Goal: Task Accomplishment & Management: Manage account settings

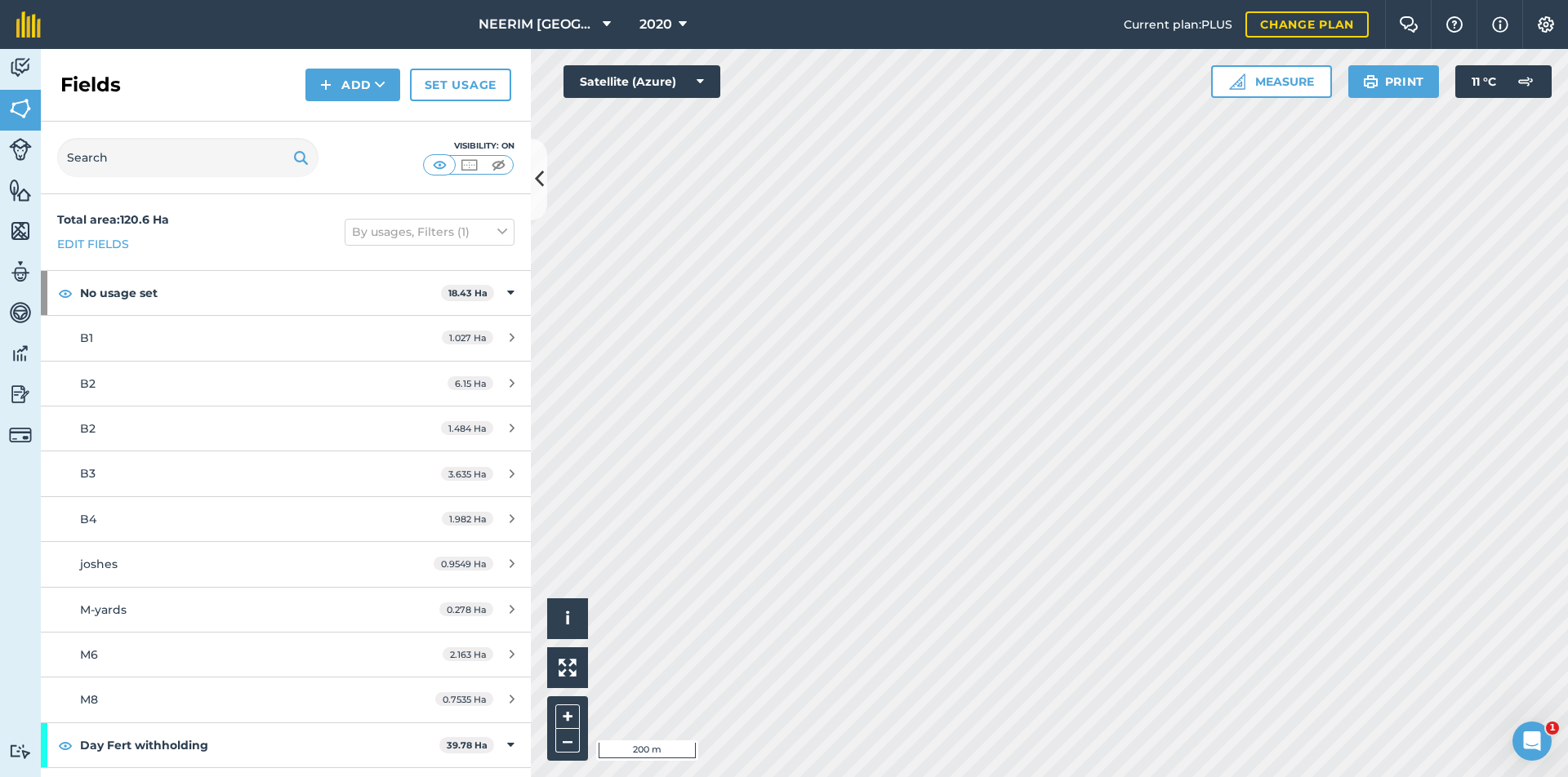
click at [454, 88] on link "Set usage" at bounding box center [460, 84] width 101 height 33
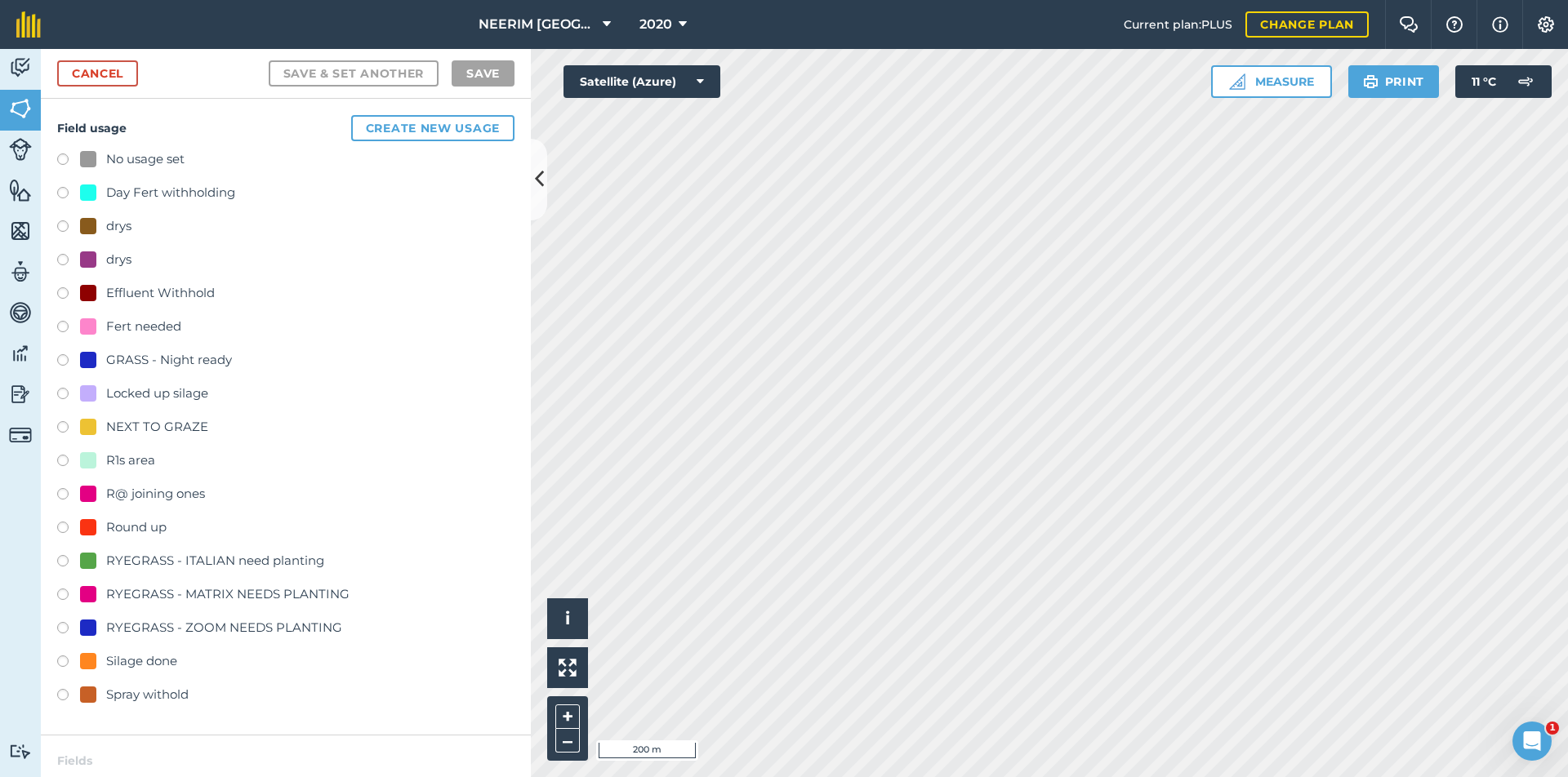
click at [121, 429] on div "NEXT TO GRAZE" at bounding box center [157, 427] width 102 height 19
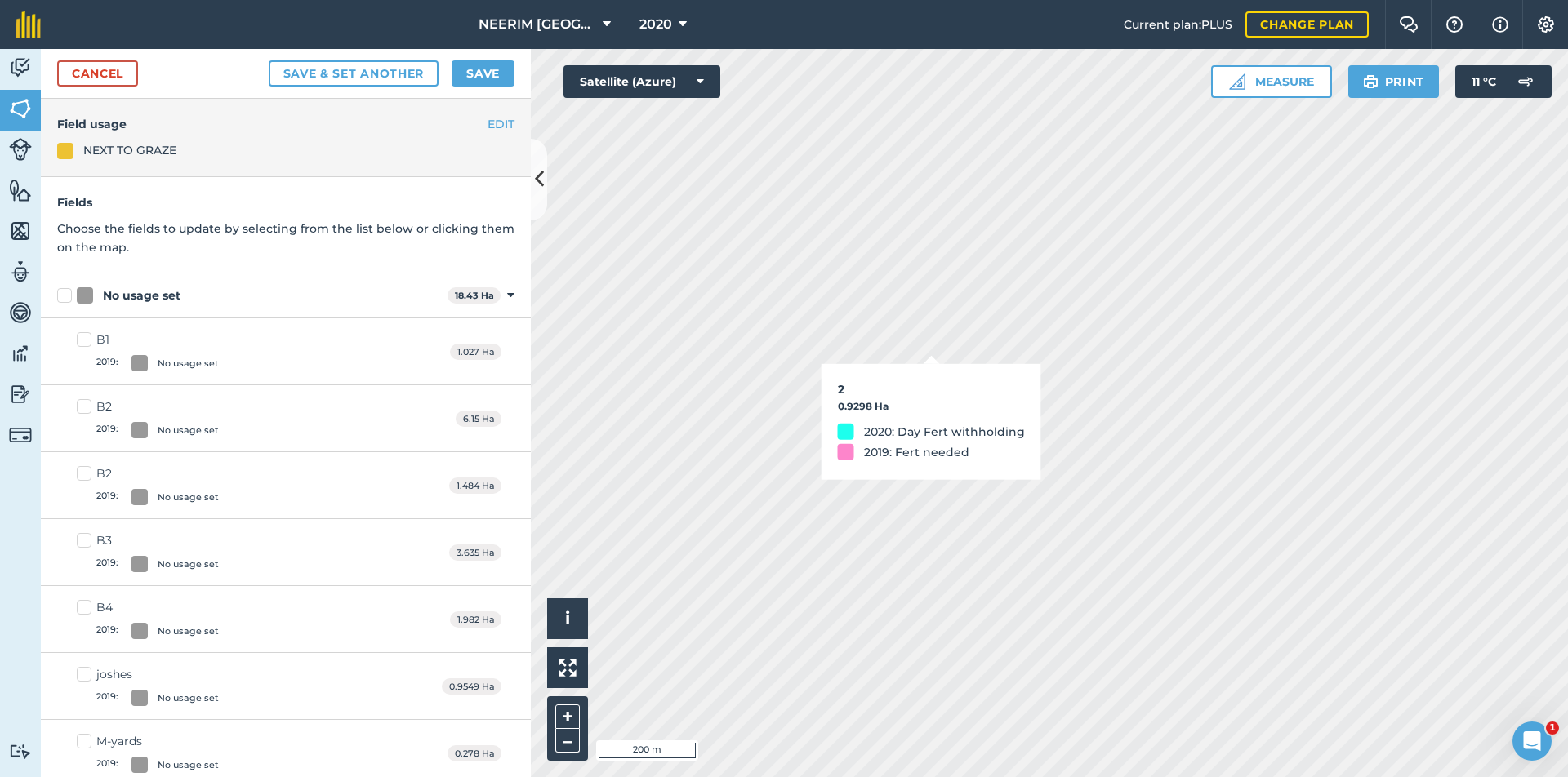
checkbox input "true"
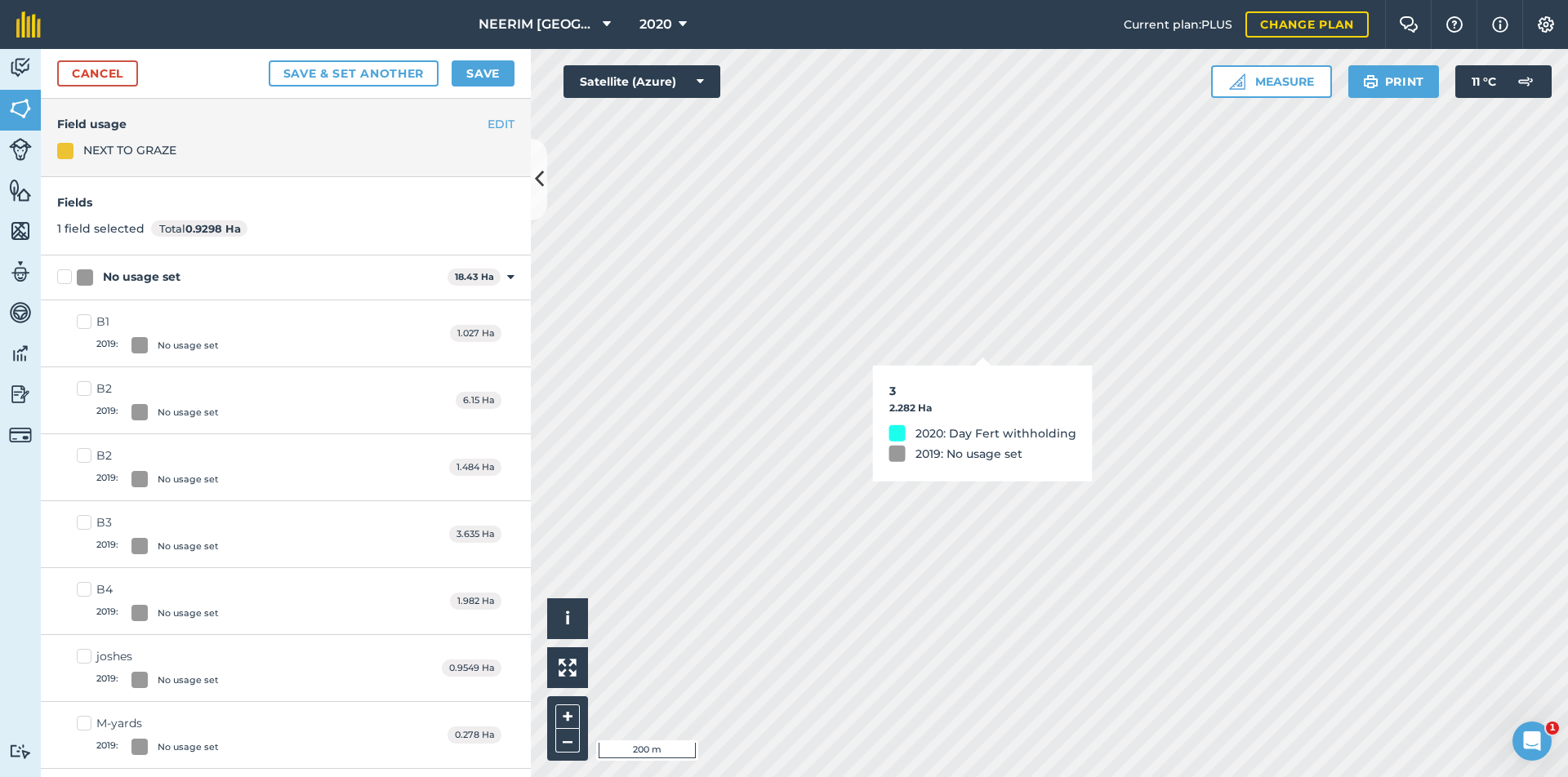
checkbox input "true"
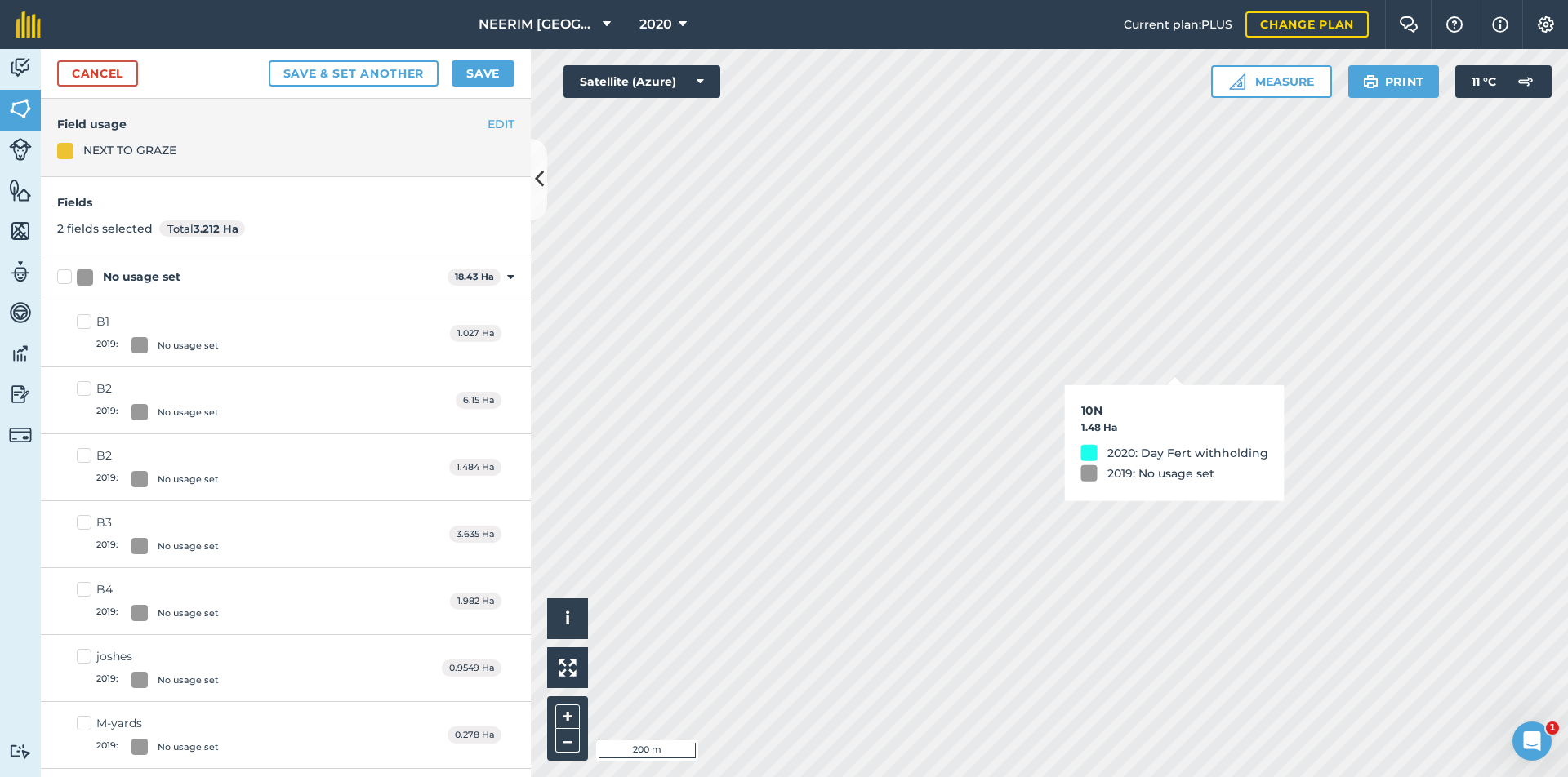
checkbox input "true"
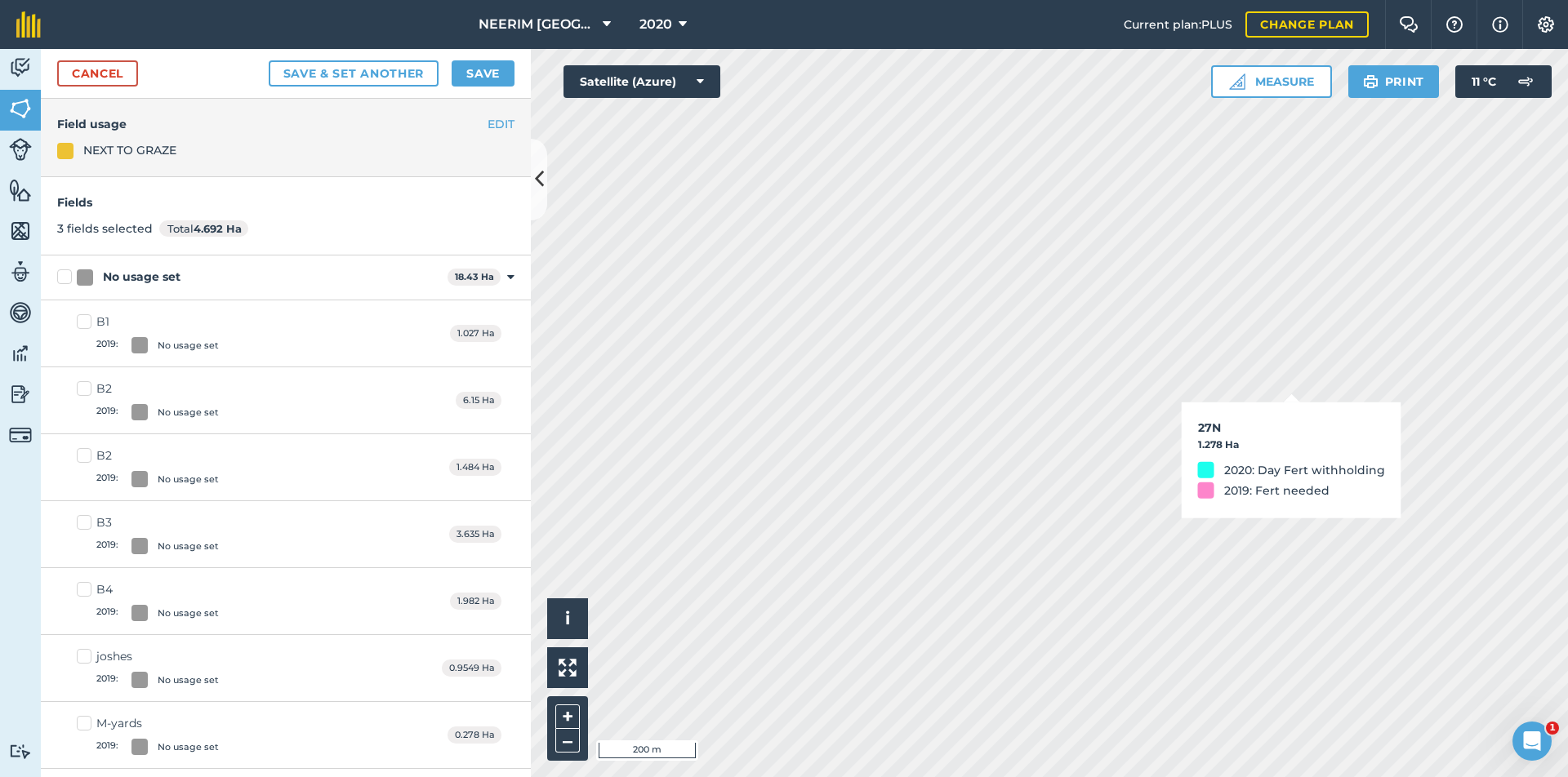
checkbox input "true"
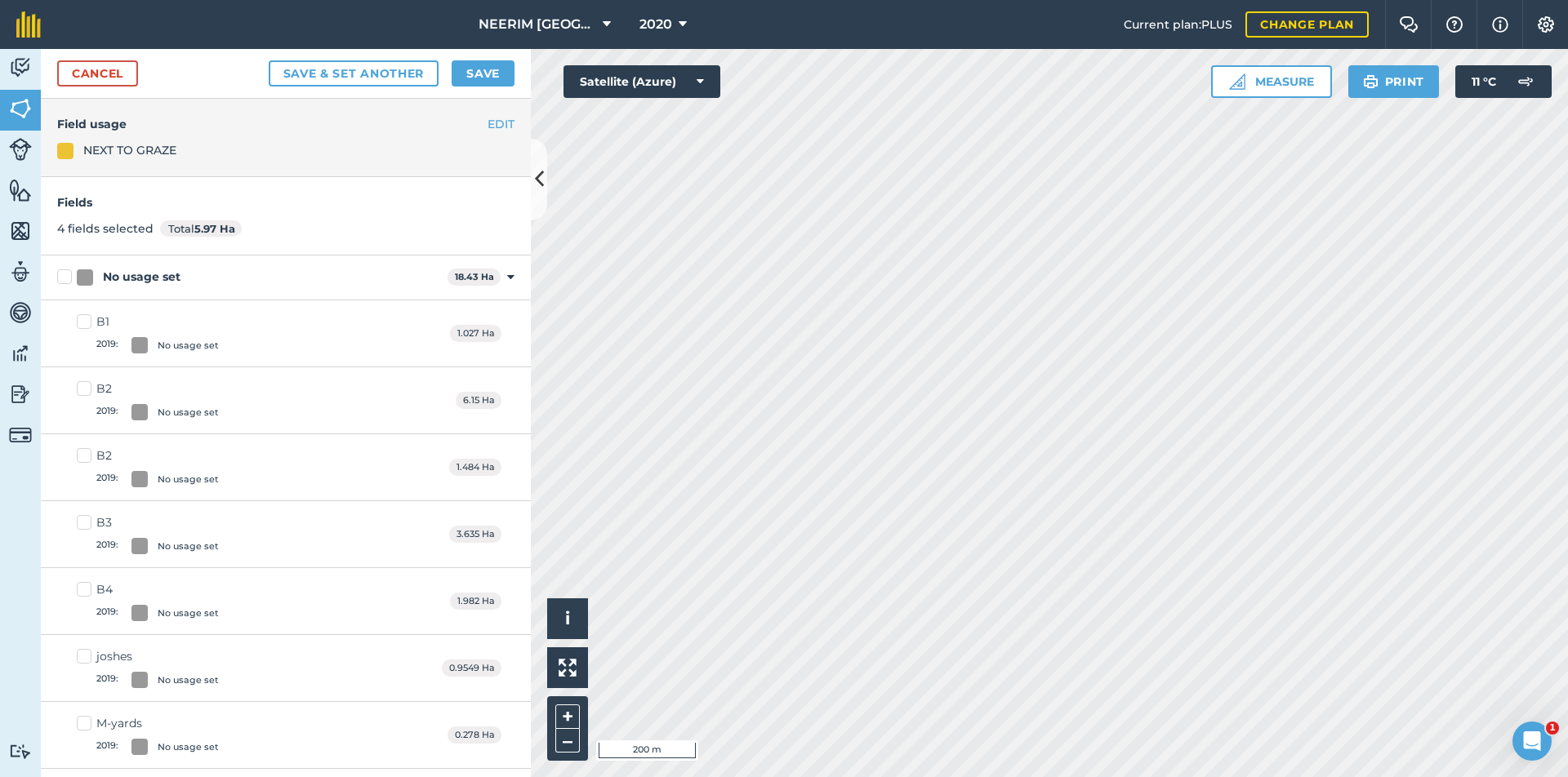
click at [501, 76] on button "Save" at bounding box center [484, 74] width 63 height 26
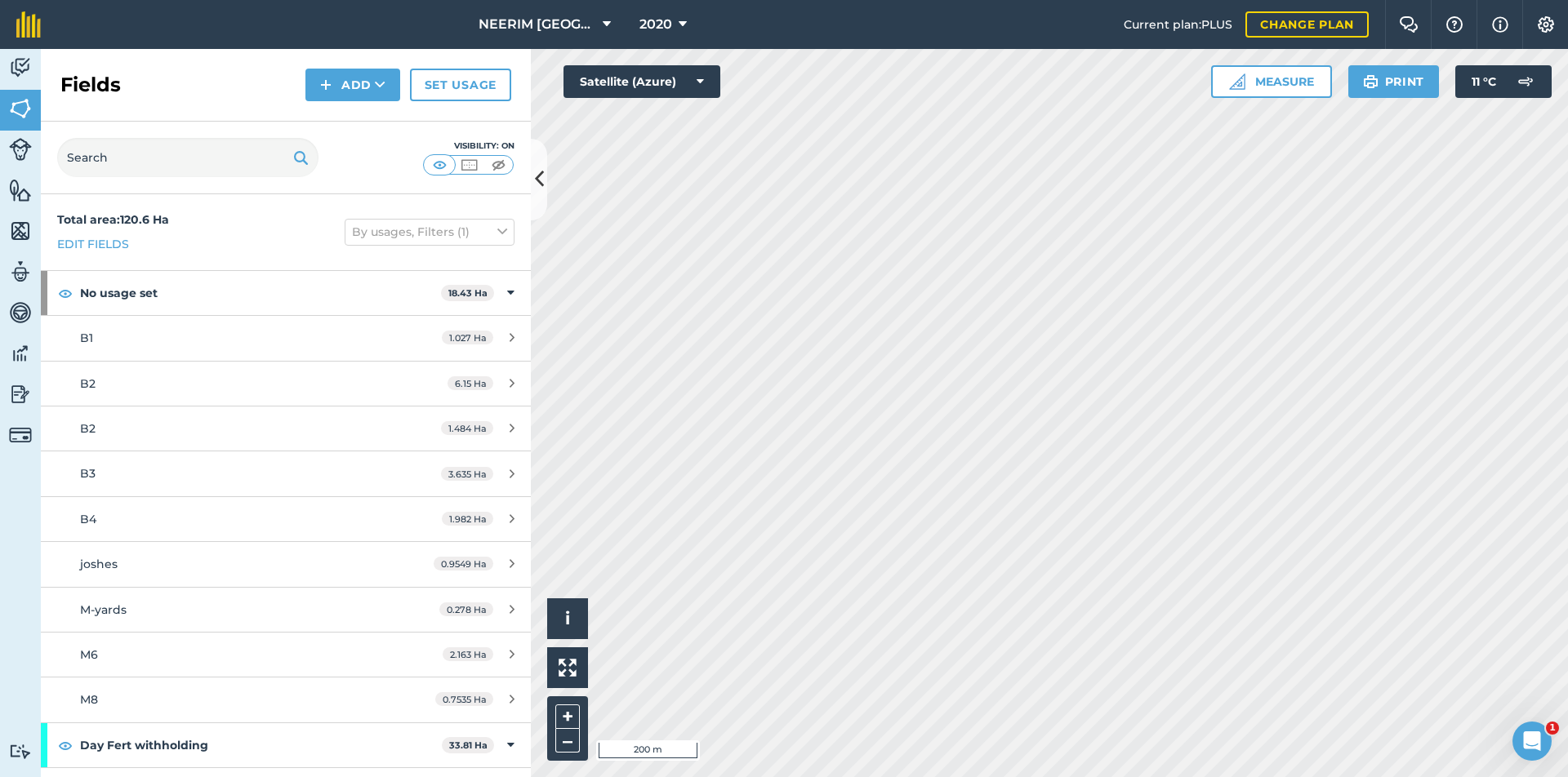
click at [448, 85] on link "Set usage" at bounding box center [460, 84] width 101 height 33
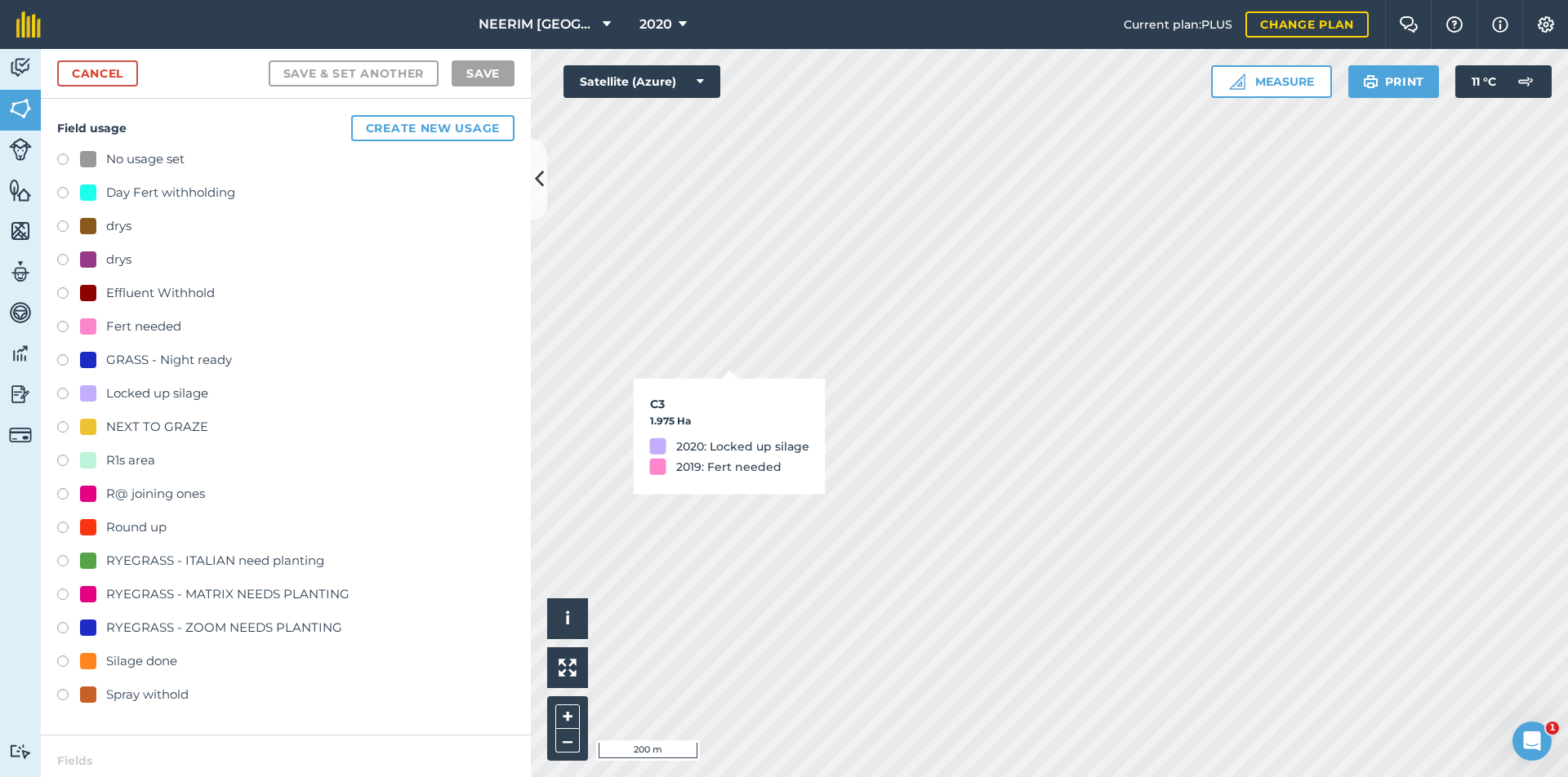
click at [106, 193] on div "Day Fert withholding" at bounding box center [171, 192] width 129 height 19
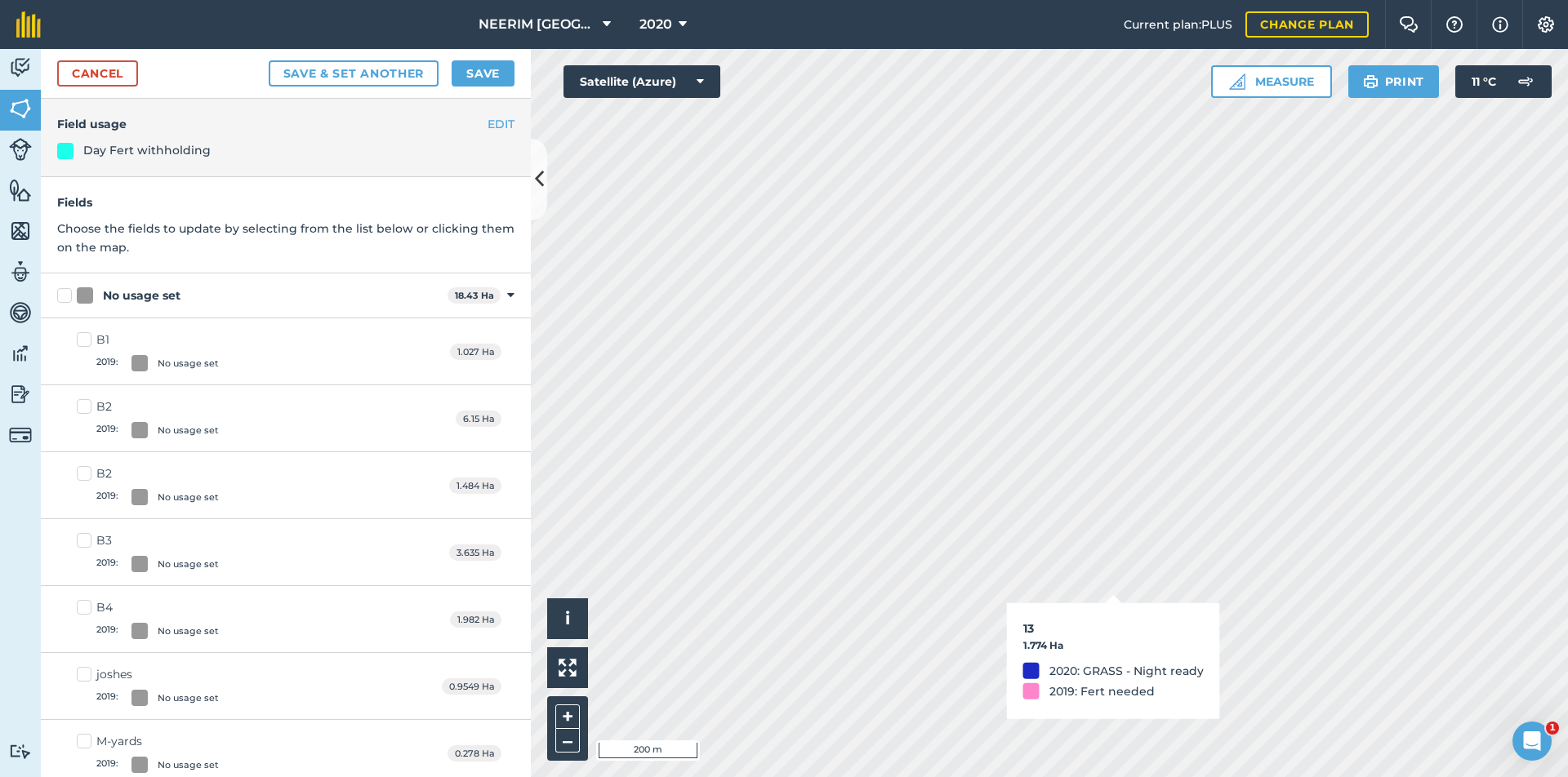
checkbox input "true"
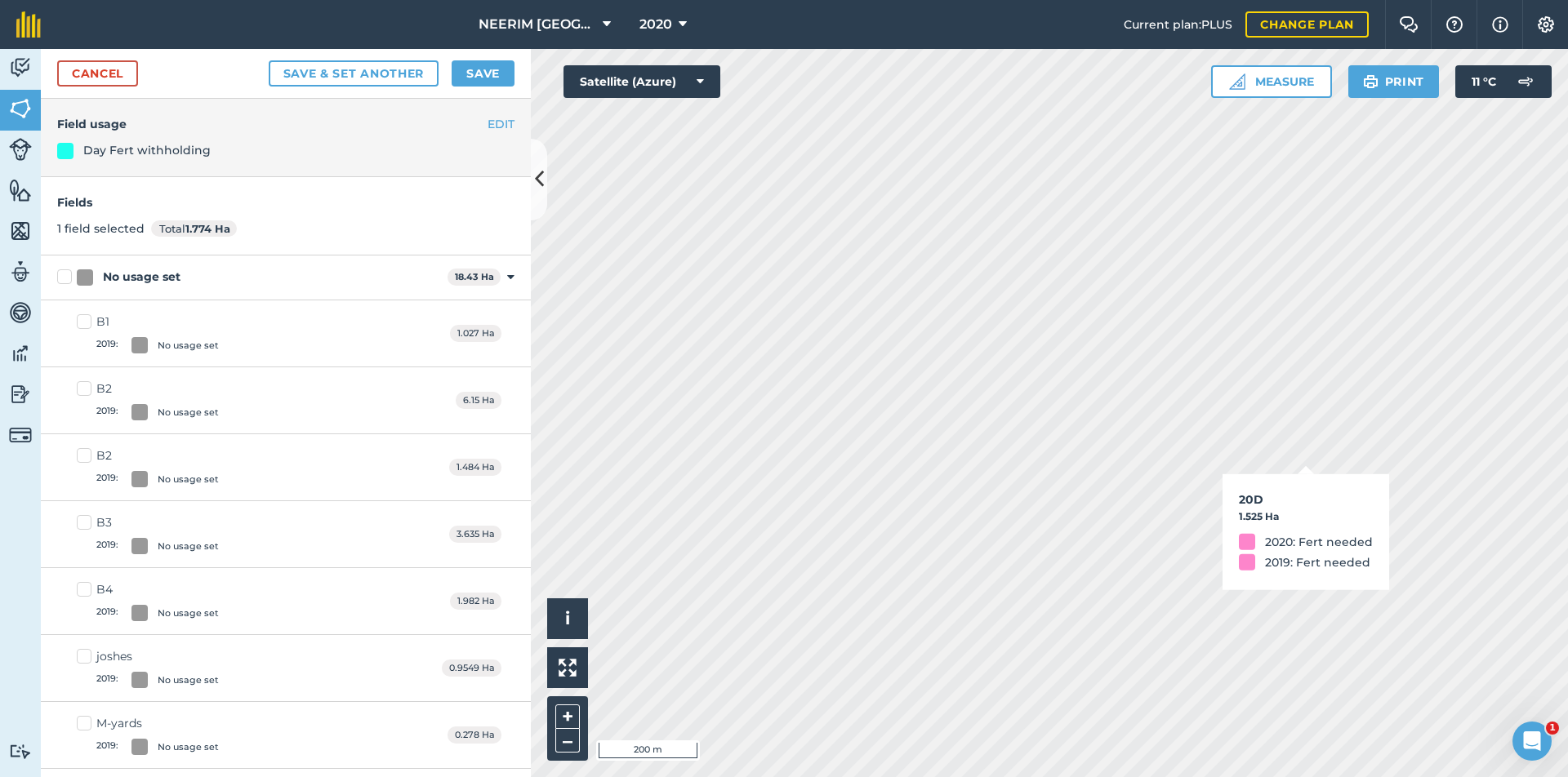
checkbox input "true"
click at [485, 76] on button "Save" at bounding box center [484, 74] width 63 height 26
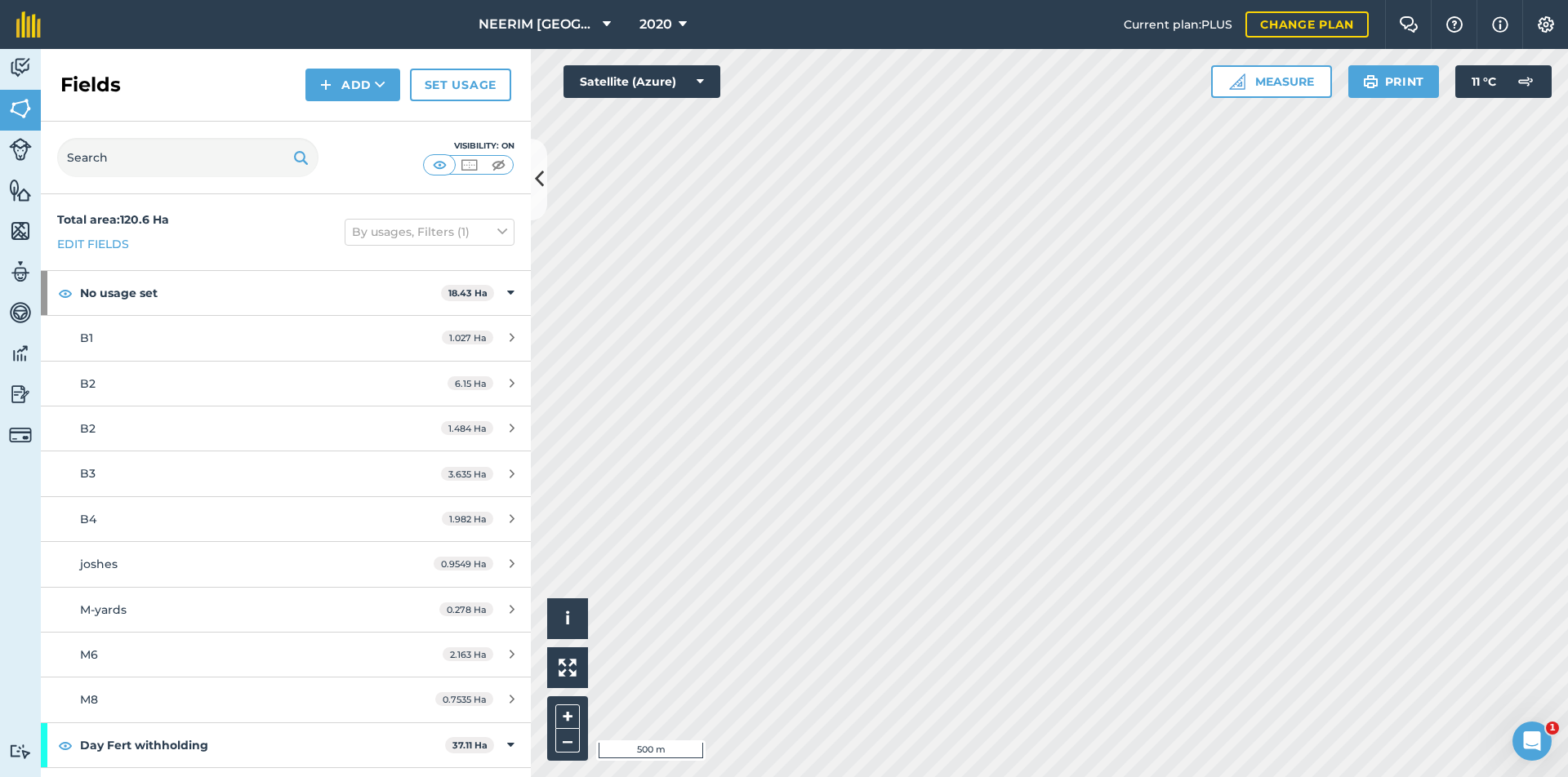
click at [444, 80] on link "Set usage" at bounding box center [460, 84] width 101 height 33
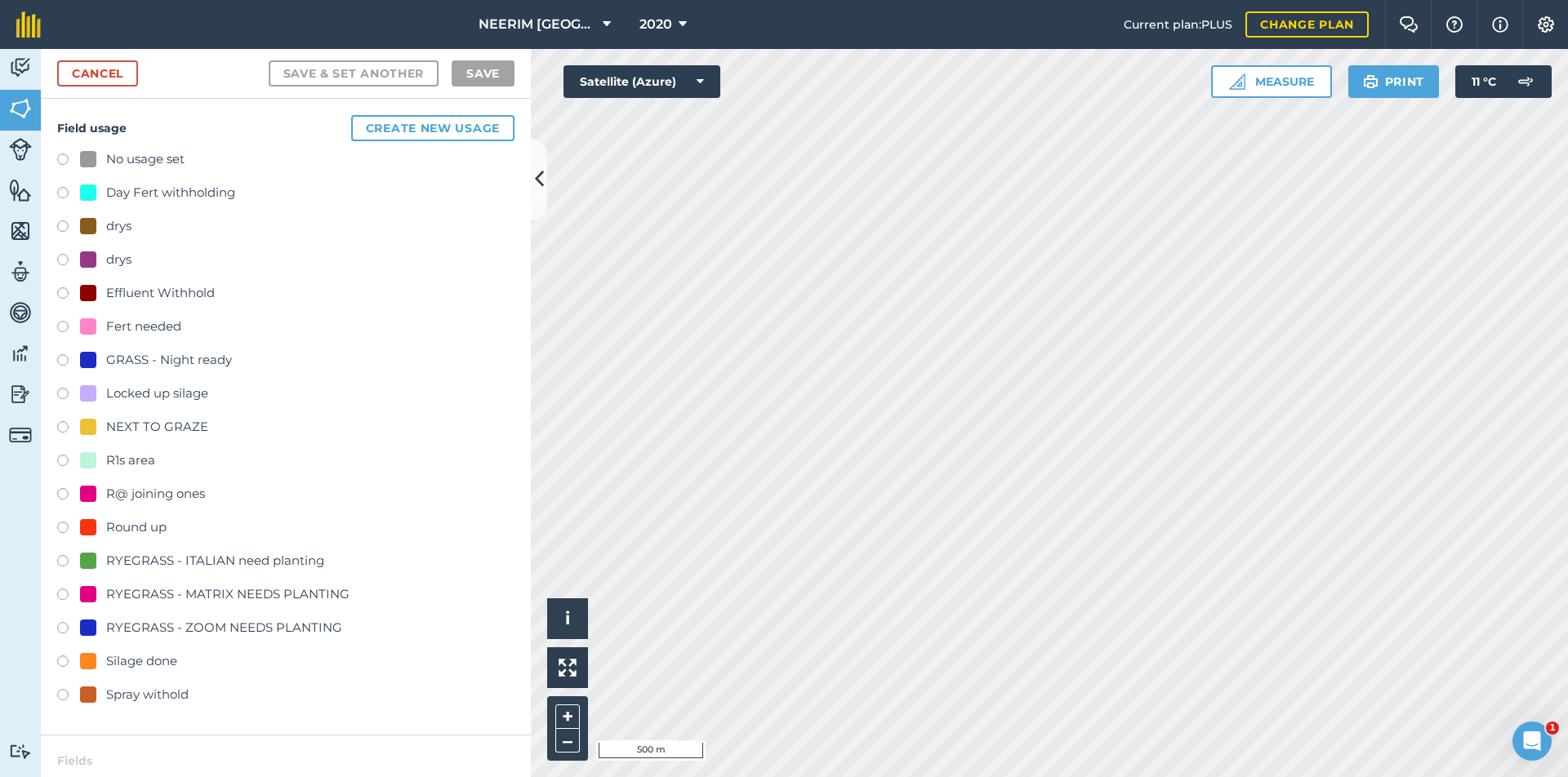
click at [150, 422] on div "NEXT TO GRAZE" at bounding box center [157, 427] width 102 height 19
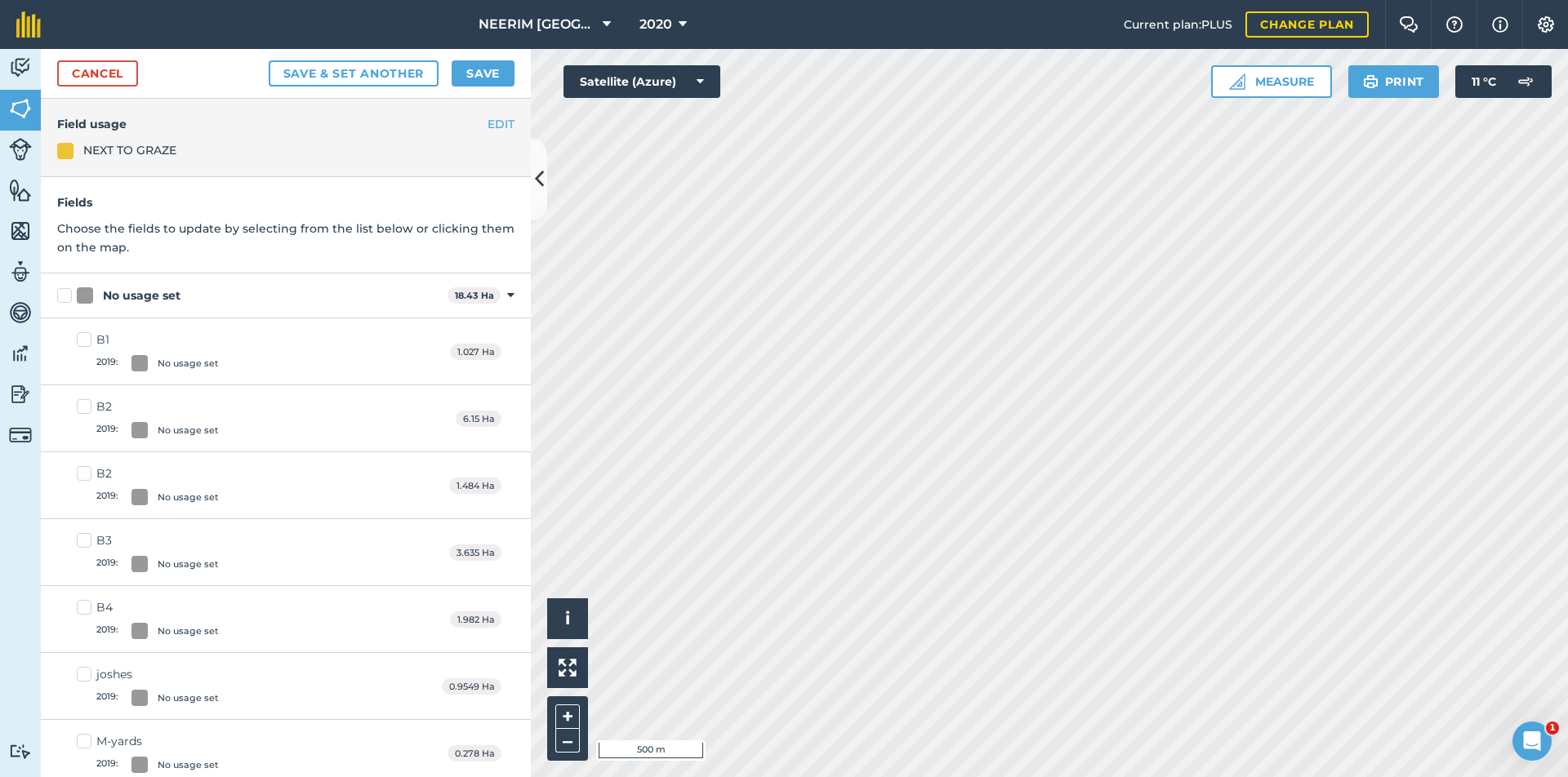
click at [480, 76] on button "Save" at bounding box center [484, 74] width 63 height 26
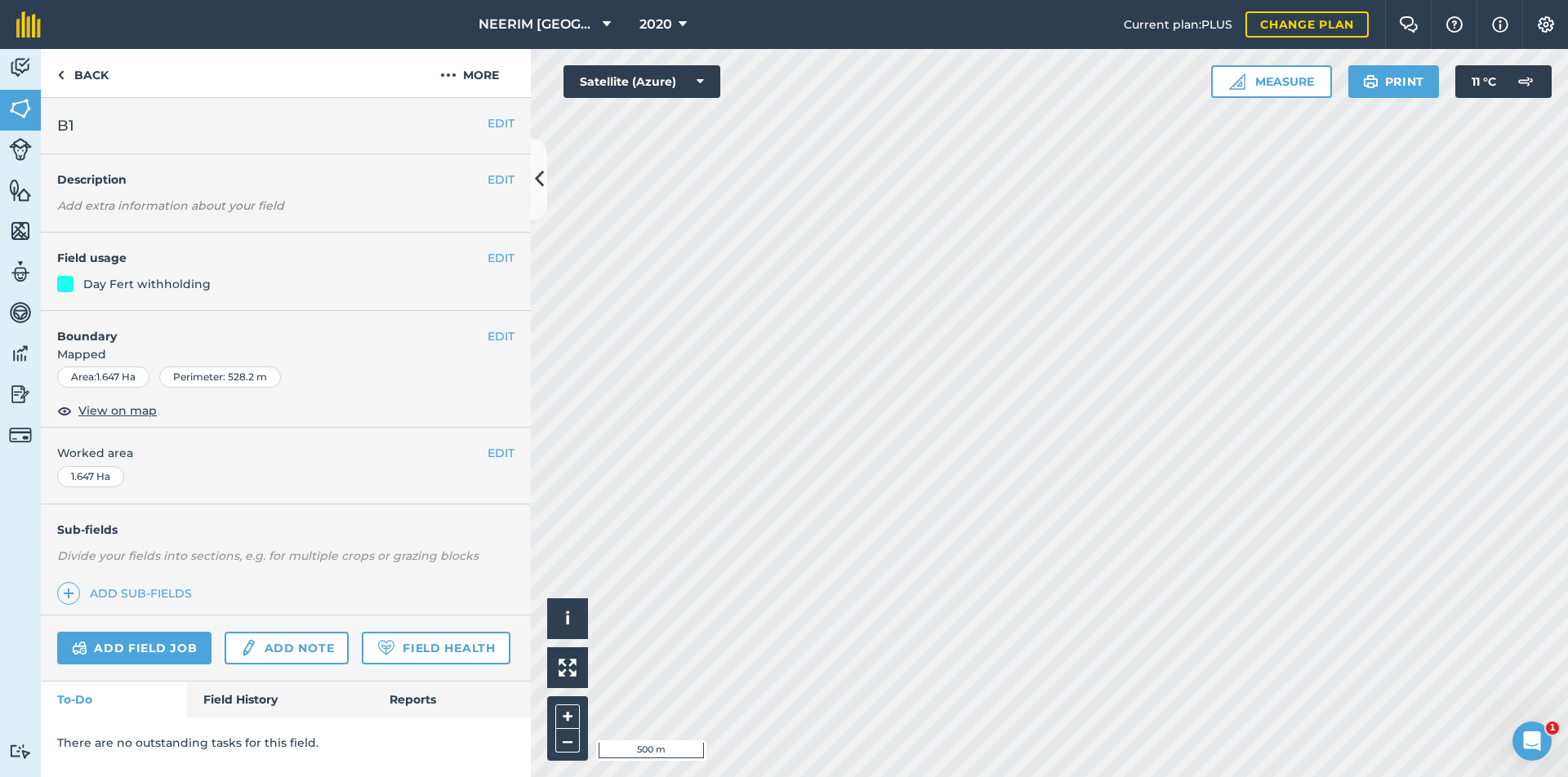
click at [506, 256] on button "EDIT" at bounding box center [501, 258] width 27 height 18
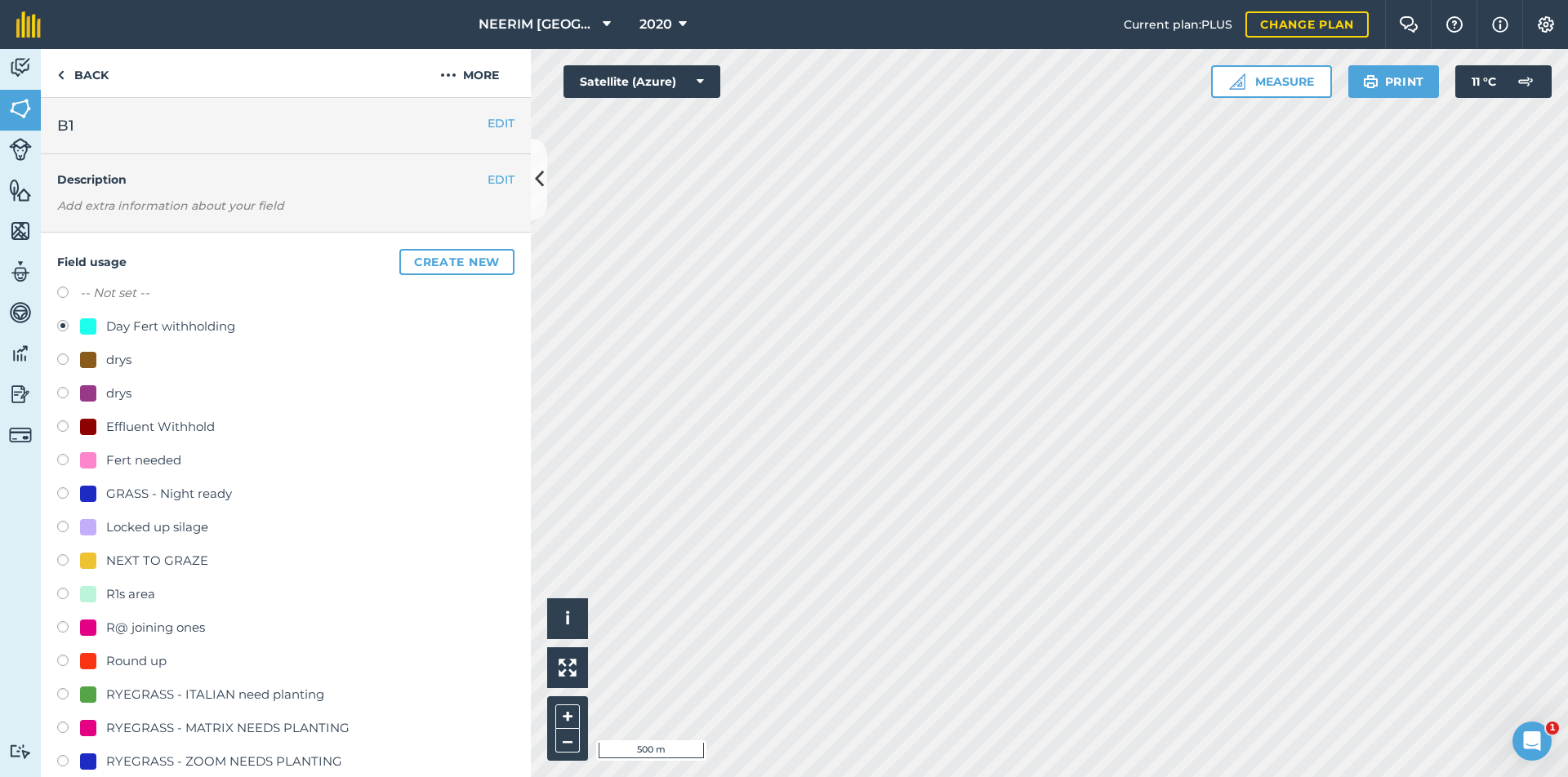
click at [138, 561] on div "NEXT TO GRAZE" at bounding box center [157, 561] width 102 height 19
radio input "true"
radio input "false"
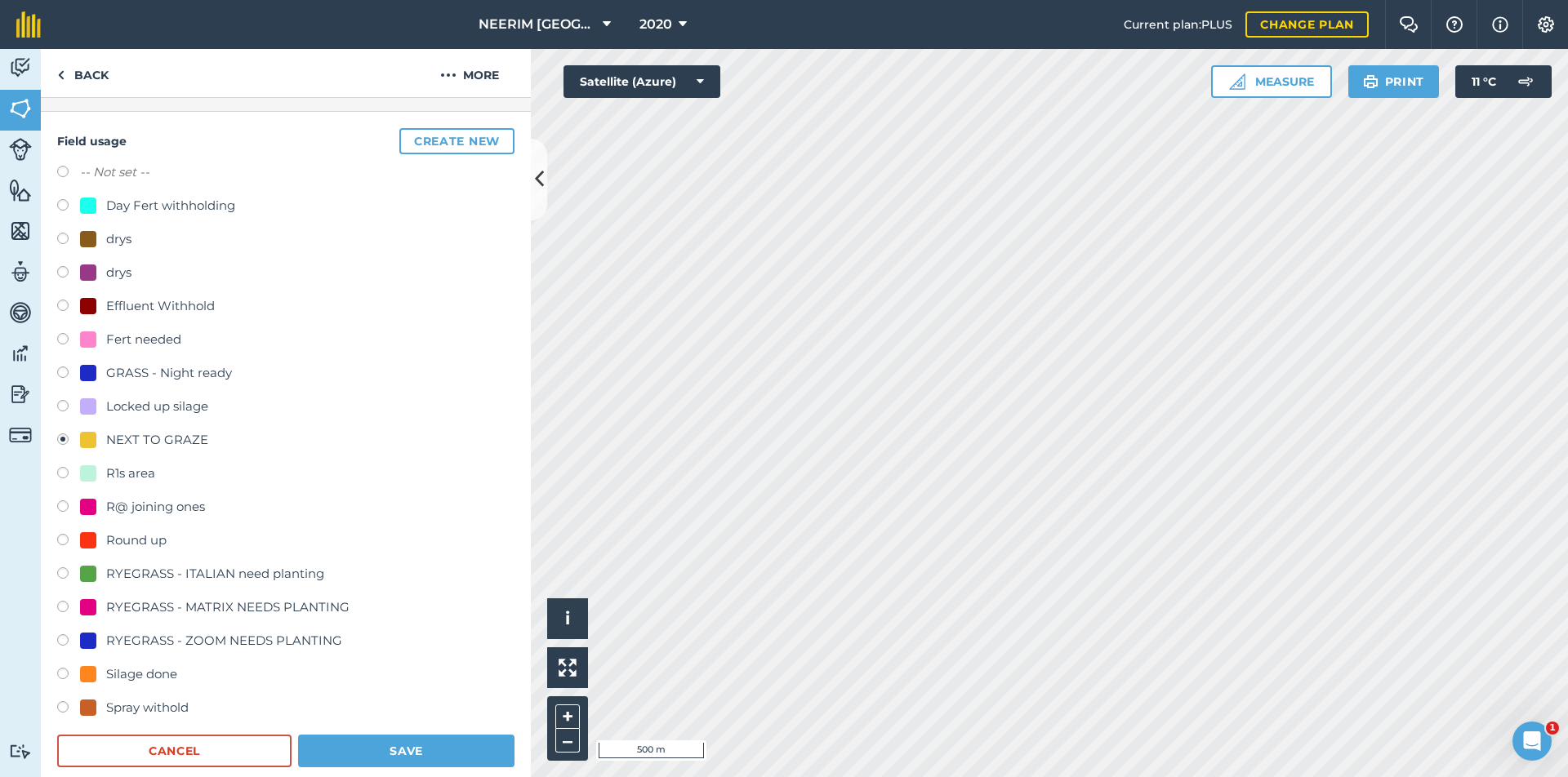
click at [404, 752] on button "Save" at bounding box center [406, 751] width 216 height 33
